Goal: Navigation & Orientation: Find specific page/section

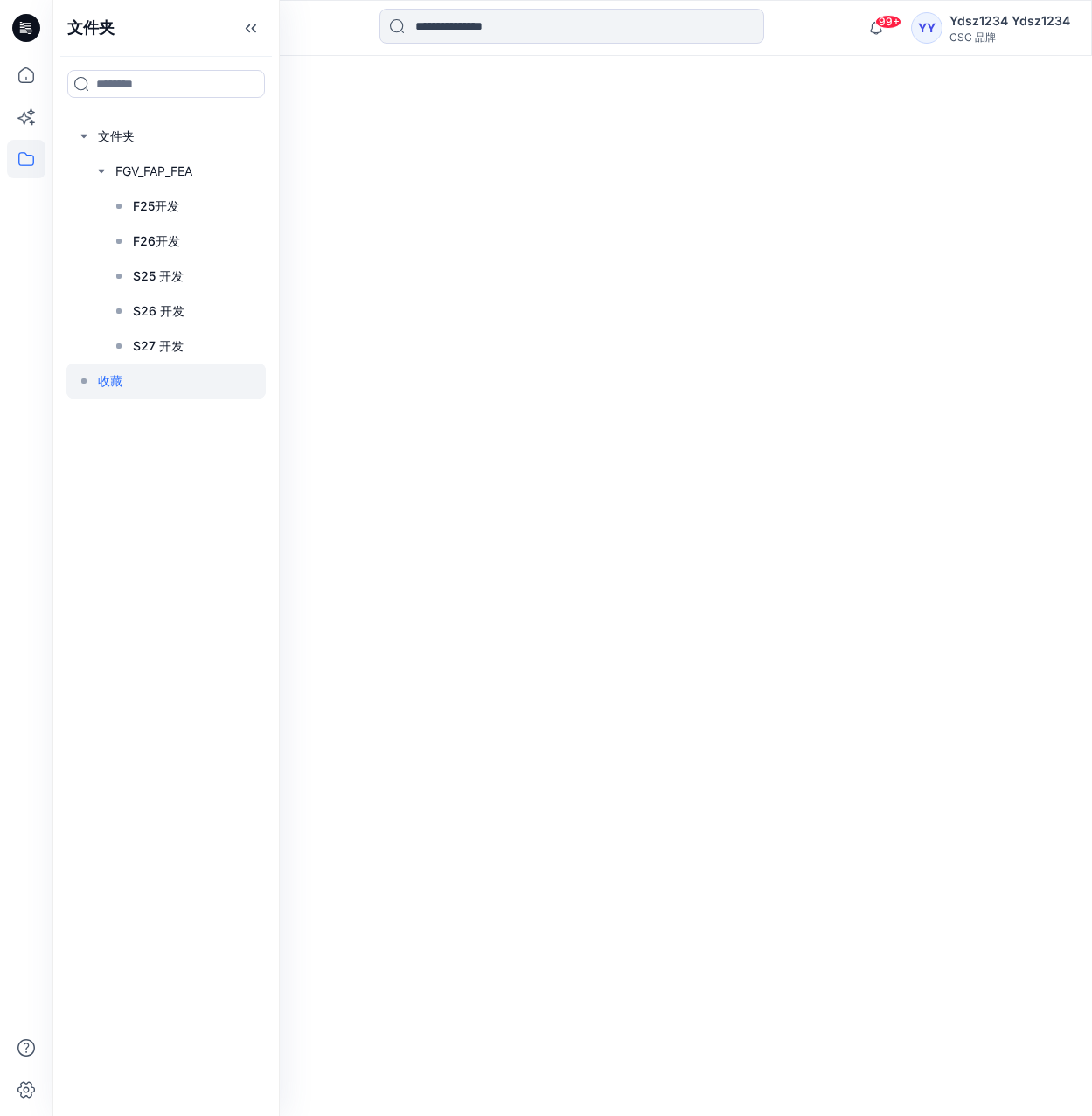
click at [155, 239] on font "F26开发" at bounding box center [156, 240] width 48 height 15
click at [29, 76] on icon at bounding box center [26, 76] width 39 height 39
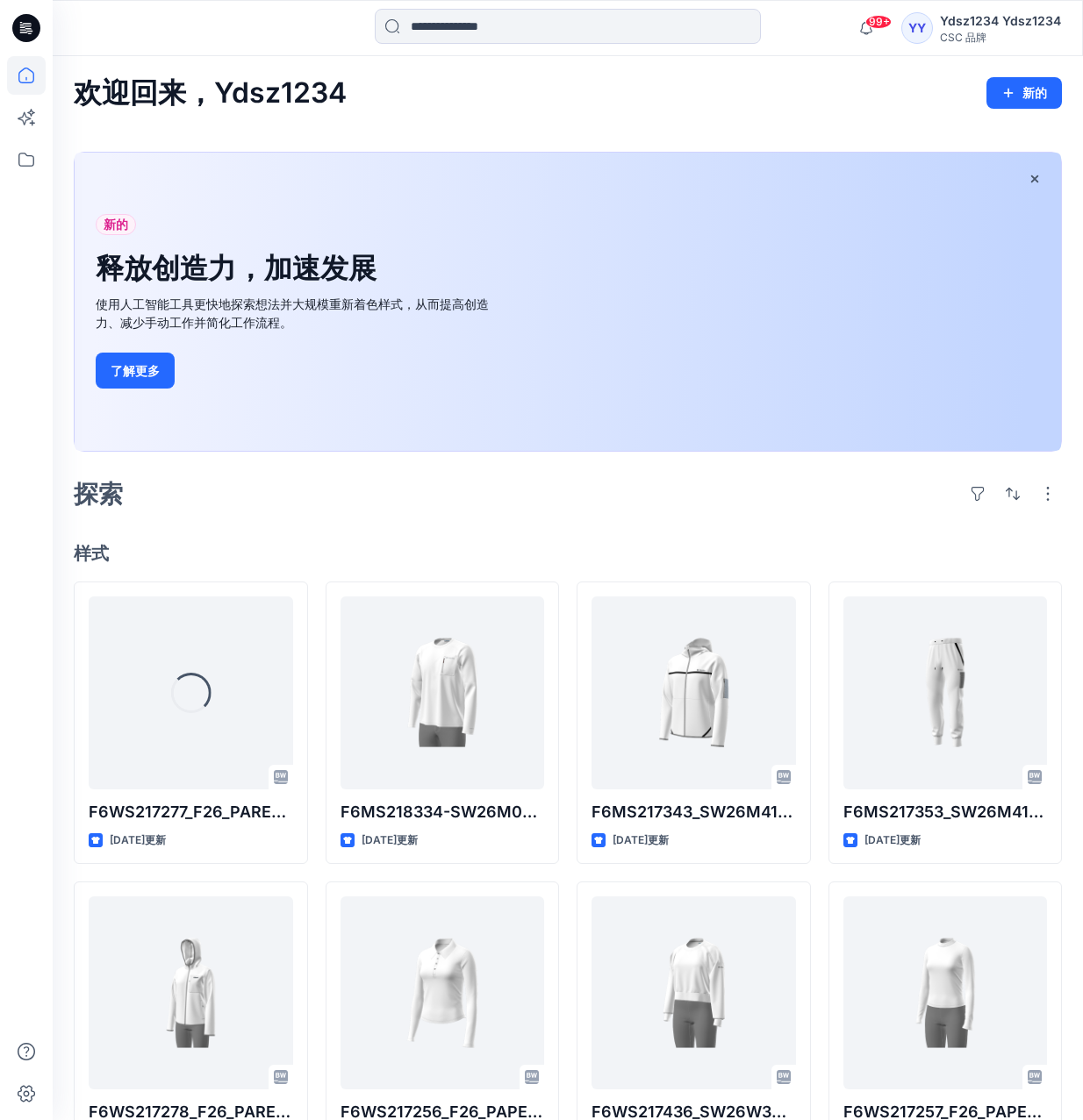
click at [24, 24] on icon at bounding box center [26, 27] width 28 height 28
click at [25, 23] on icon at bounding box center [26, 22] width 9 height 1
click at [23, 71] on icon at bounding box center [26, 76] width 39 height 39
